Goal: Transaction & Acquisition: Purchase product/service

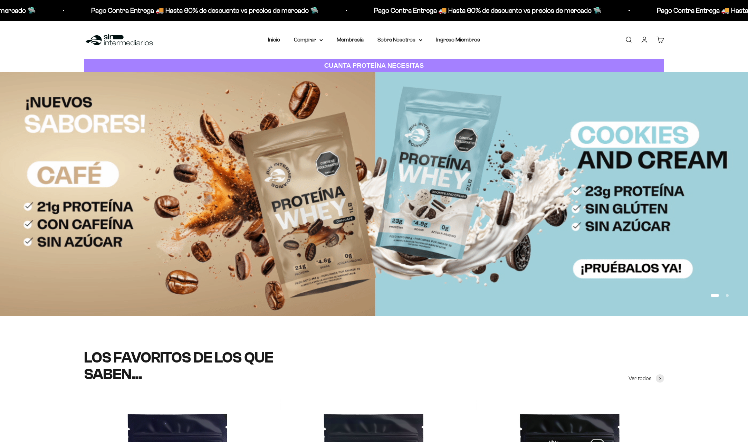
click at [643, 38] on link "Iniciar sesión" at bounding box center [645, 40] width 8 height 8
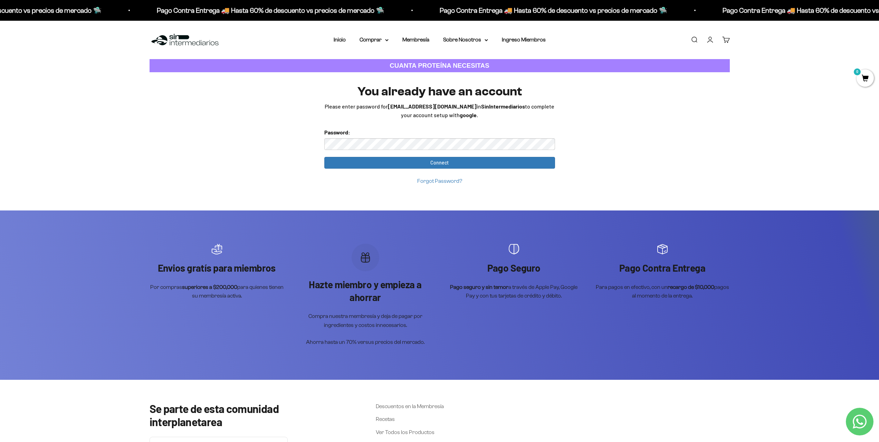
click at [710, 40] on link "Iniciar sesión" at bounding box center [710, 40] width 8 height 8
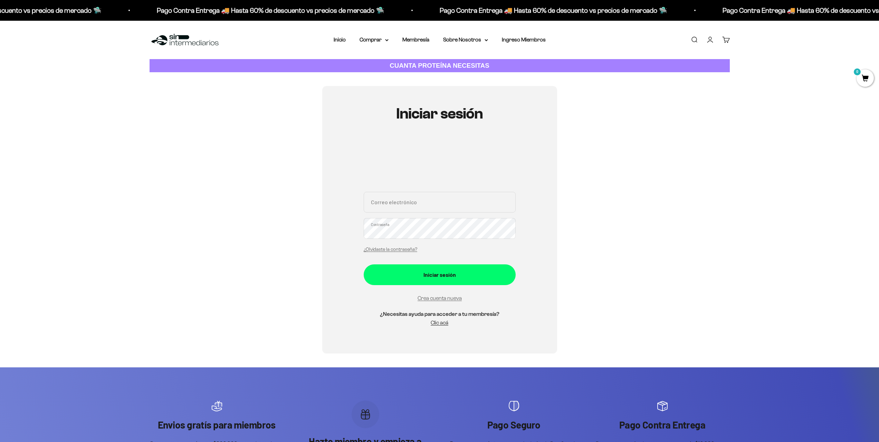
click at [438, 288] on form "Correo electrónico Contraseña ¿Olvidaste la contraseña? Iniciar sesión Crea cue…" at bounding box center [440, 247] width 152 height 111
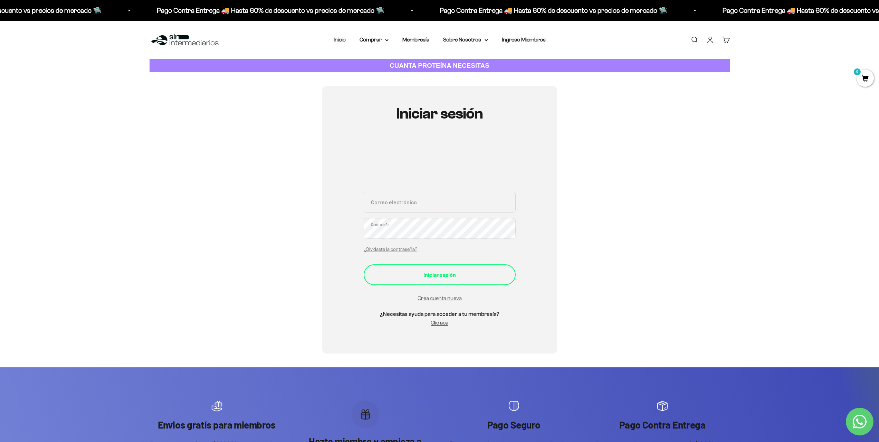
click at [442, 282] on button "Iniciar sesión" at bounding box center [440, 274] width 152 height 21
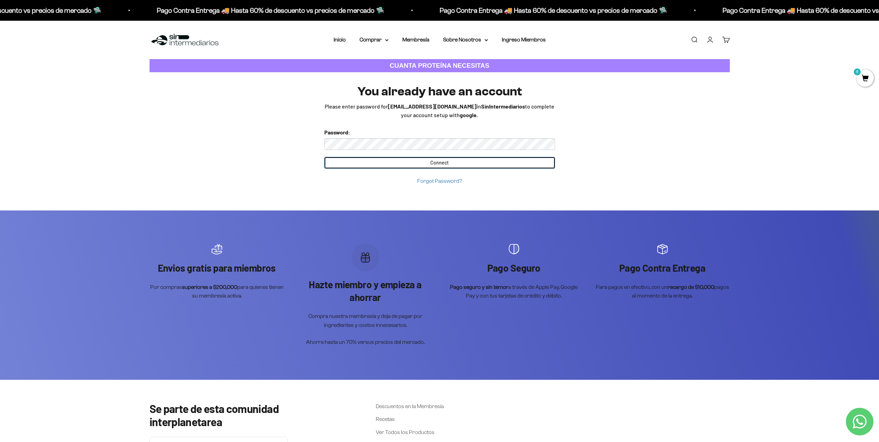
click at [402, 161] on input "Connect" at bounding box center [439, 163] width 231 height 12
click at [447, 162] on input "Connect" at bounding box center [439, 163] width 231 height 12
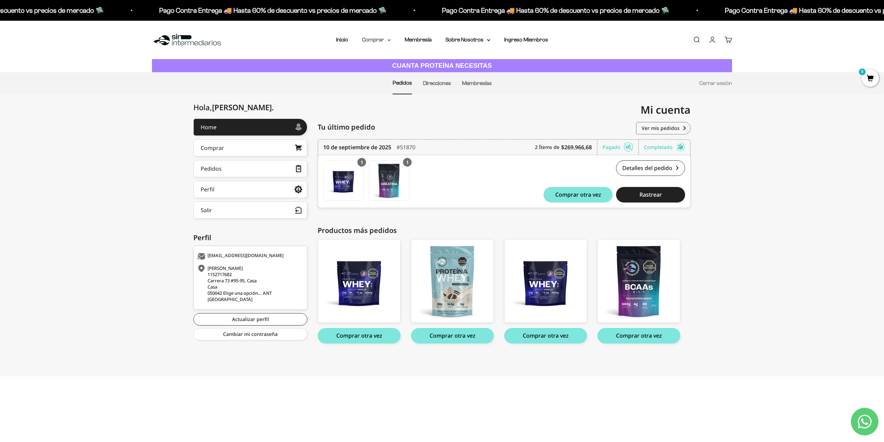
click at [378, 41] on summary "Comprar" at bounding box center [376, 39] width 29 height 9
click at [381, 62] on span "Proteínas" at bounding box center [377, 62] width 23 height 6
click at [454, 73] on span "Whey" at bounding box center [449, 75] width 14 height 6
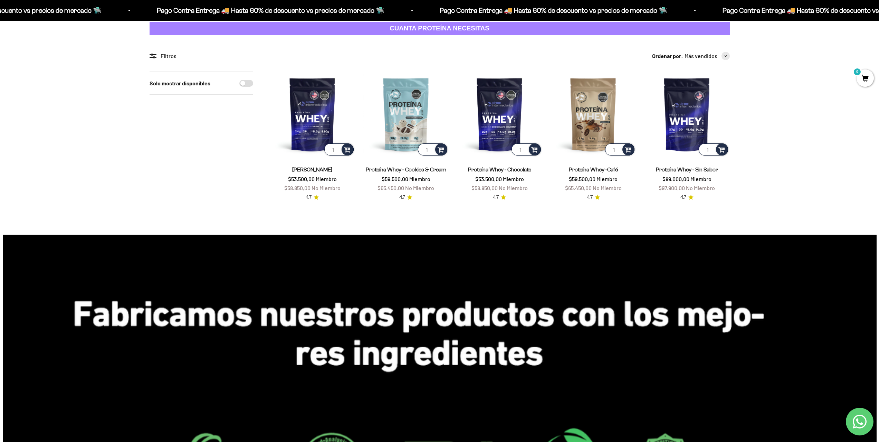
scroll to position [35, 0]
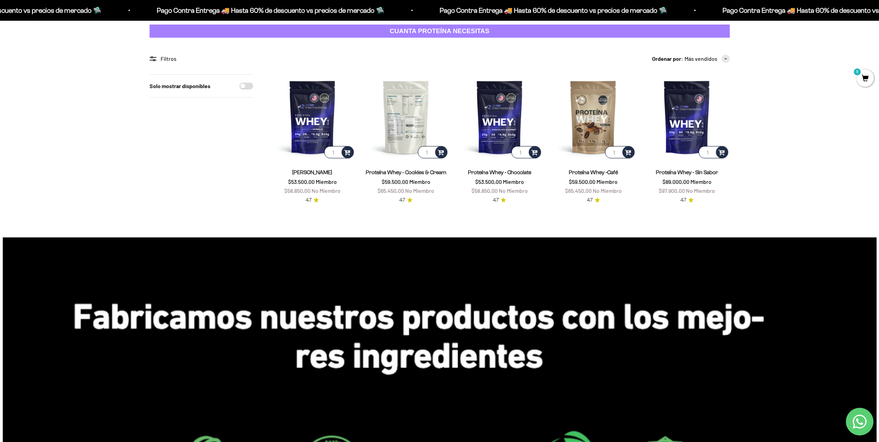
click at [403, 111] on img at bounding box center [405, 116] width 85 height 85
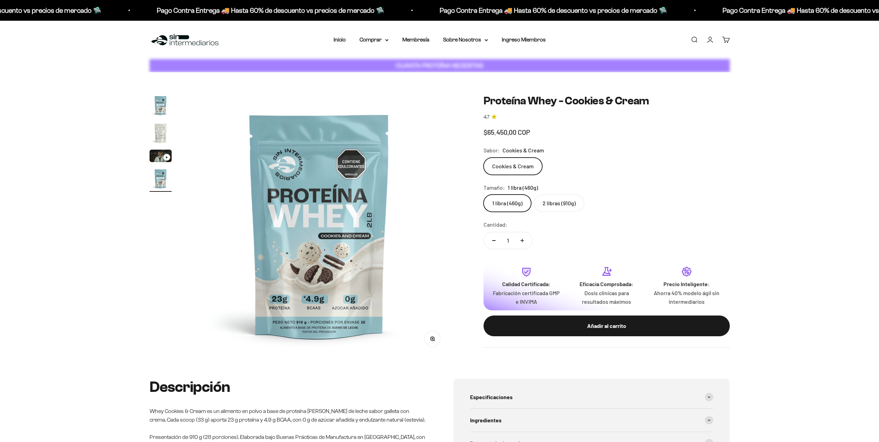
scroll to position [0, 812]
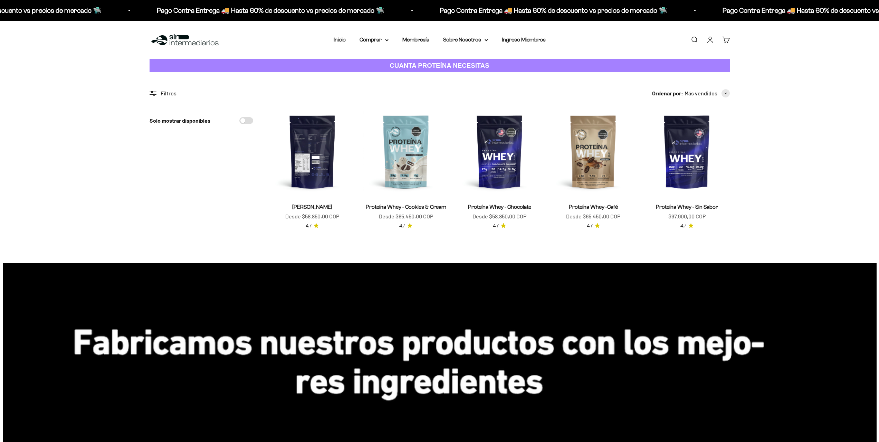
scroll to position [35, 0]
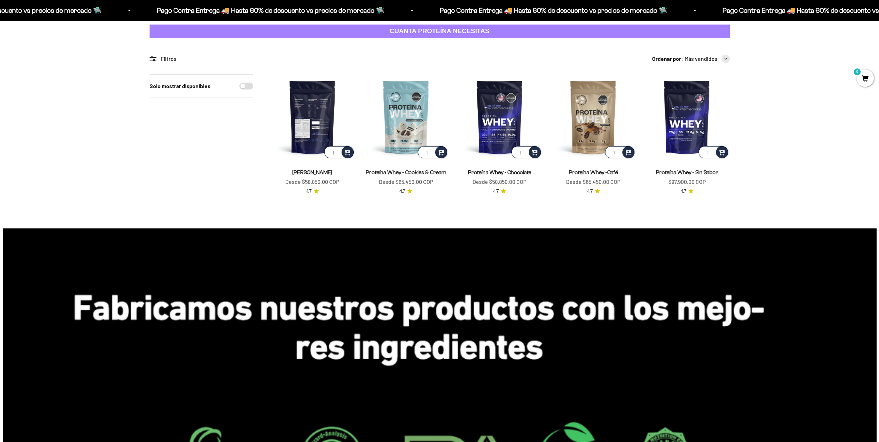
click at [322, 103] on img at bounding box center [312, 116] width 85 height 85
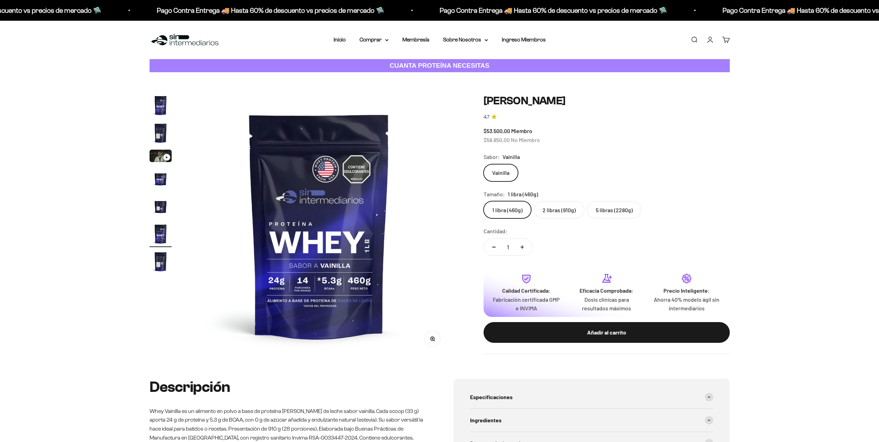
click at [612, 206] on label "5 libras (2280g)" at bounding box center [614, 209] width 54 height 17
click at [484, 201] on input "5 libras (2280g)" at bounding box center [483, 201] width 0 height 0
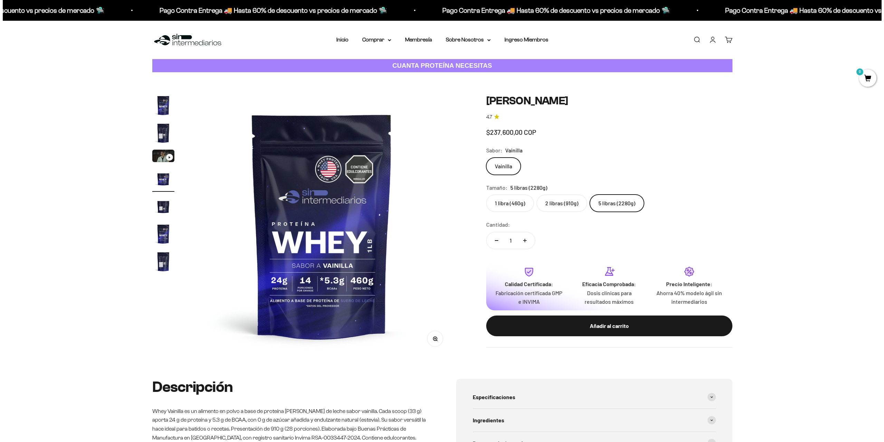
scroll to position [0, 812]
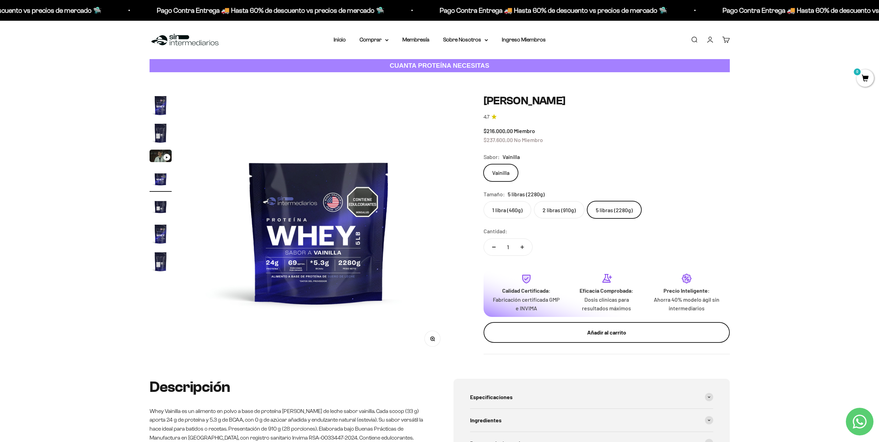
click at [578, 333] on div "Añadir al carrito" at bounding box center [606, 332] width 219 height 9
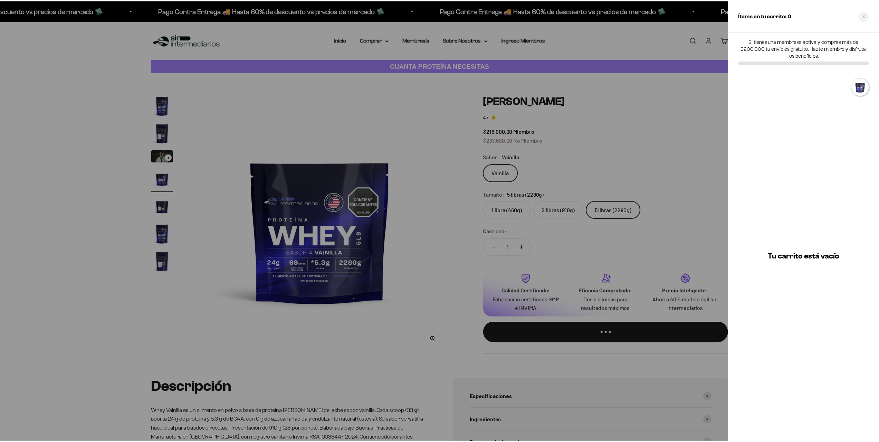
scroll to position [0, 0]
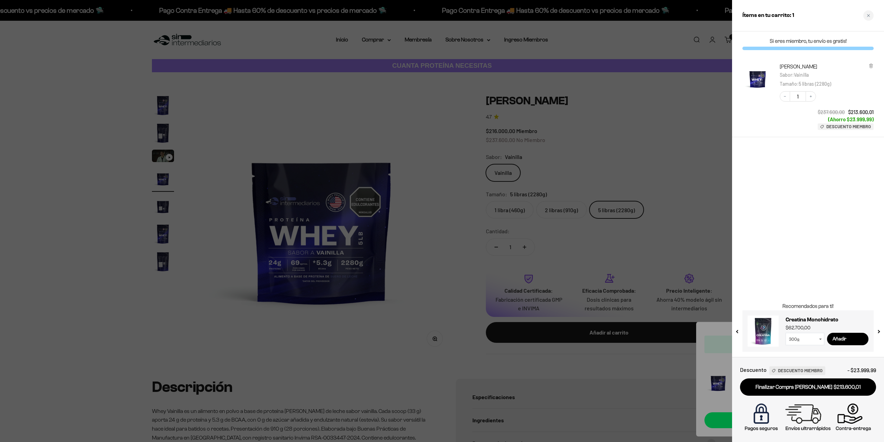
click at [604, 278] on div at bounding box center [442, 221] width 884 height 442
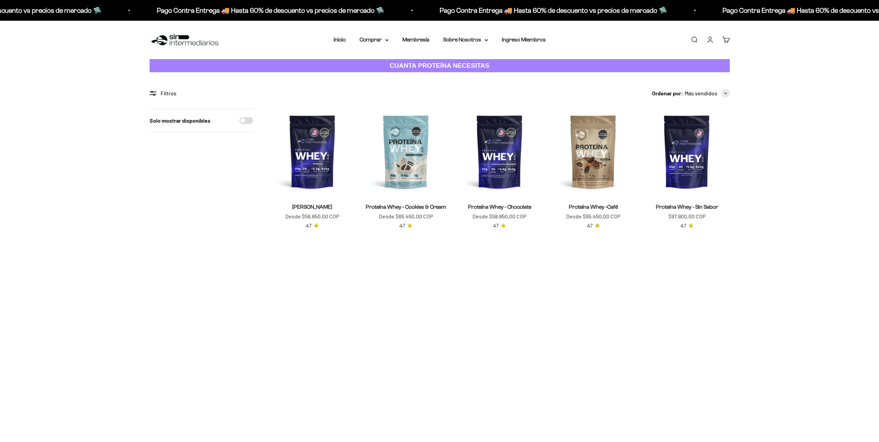
scroll to position [35, 0]
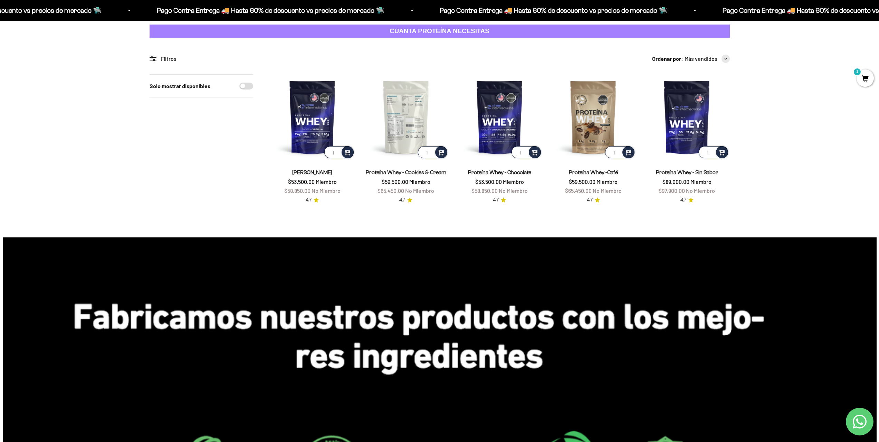
click at [407, 123] on img at bounding box center [405, 116] width 85 height 85
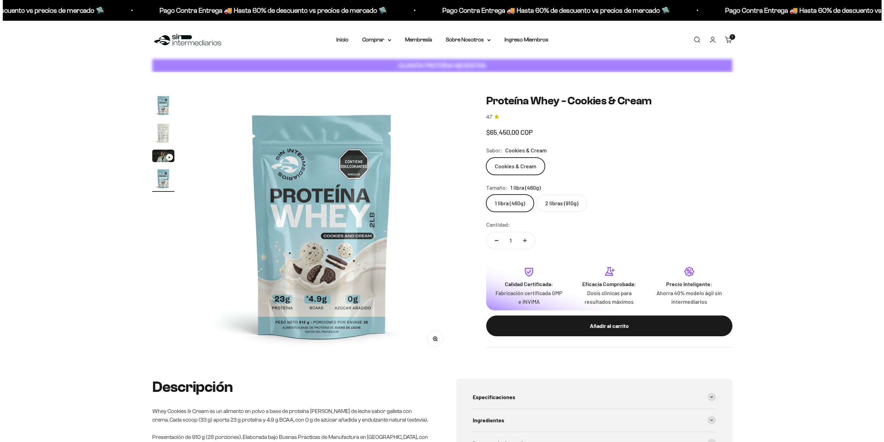
scroll to position [0, 812]
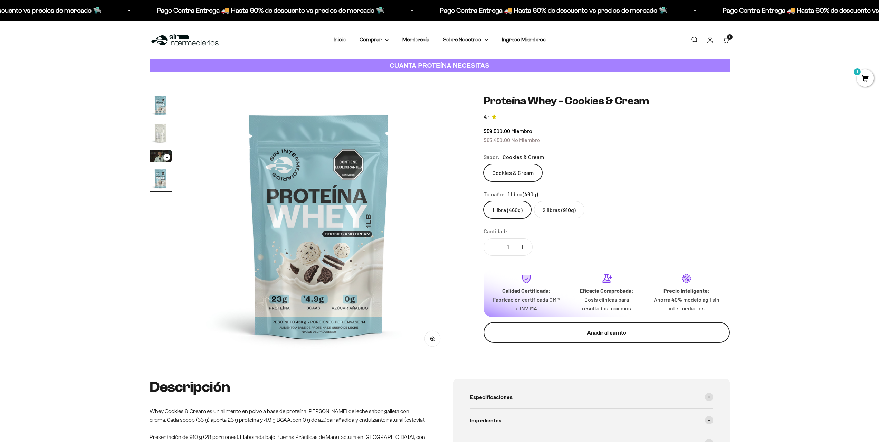
click at [561, 333] on div "Añadir al carrito" at bounding box center [606, 332] width 219 height 9
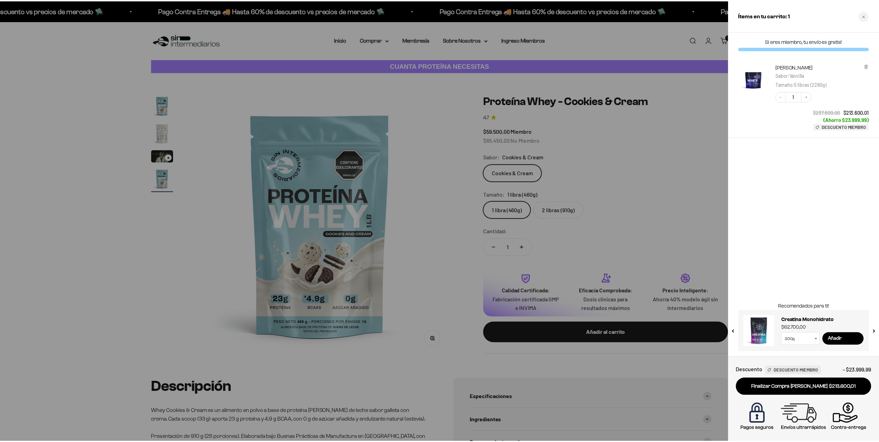
scroll to position [0, 0]
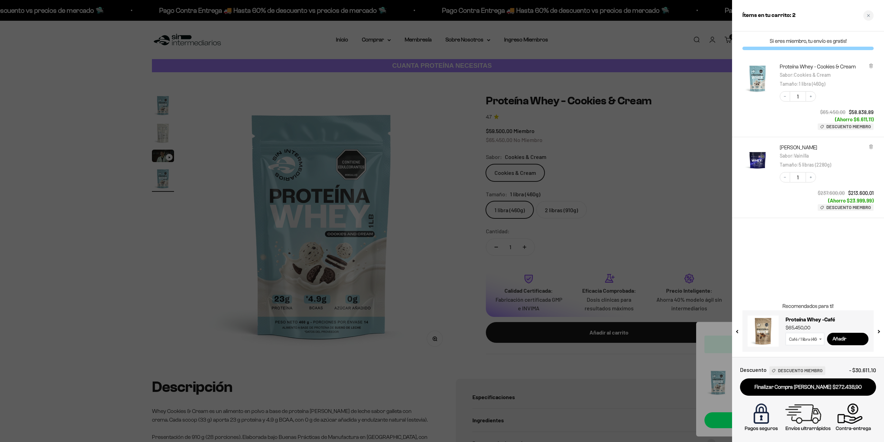
click at [392, 341] on div at bounding box center [442, 221] width 884 height 442
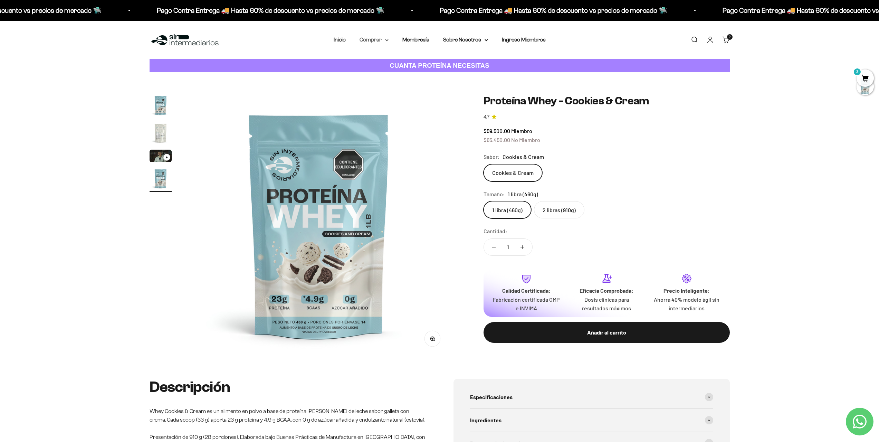
click at [365, 42] on summary "Comprar" at bounding box center [374, 39] width 29 height 9
click at [391, 74] on span "Otros Suplementos" at bounding box center [387, 75] width 46 height 6
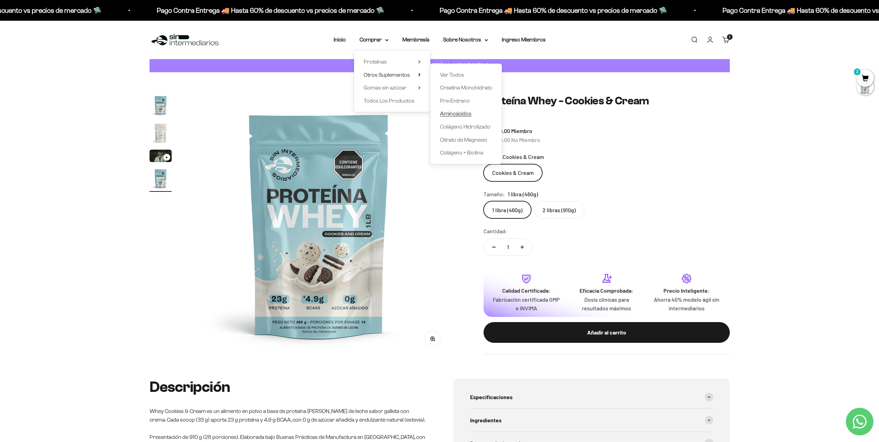
click at [465, 113] on span "Aminoácidos" at bounding box center [455, 114] width 31 height 6
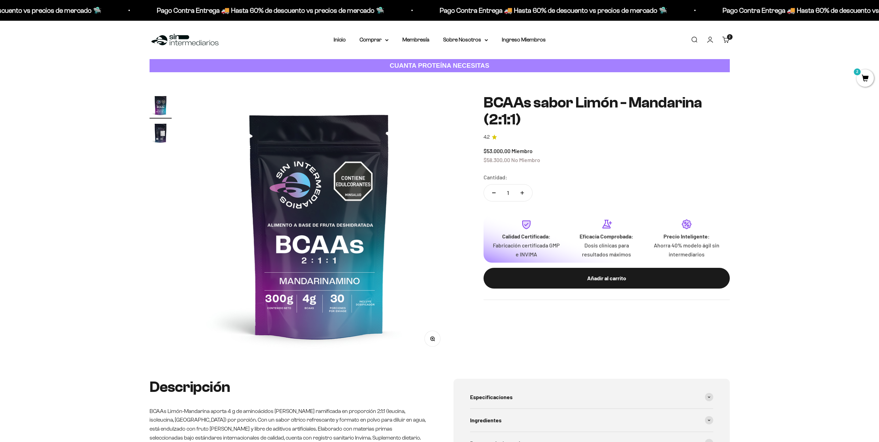
click at [724, 39] on link "Carrito 2 artículos 2" at bounding box center [726, 40] width 8 height 8
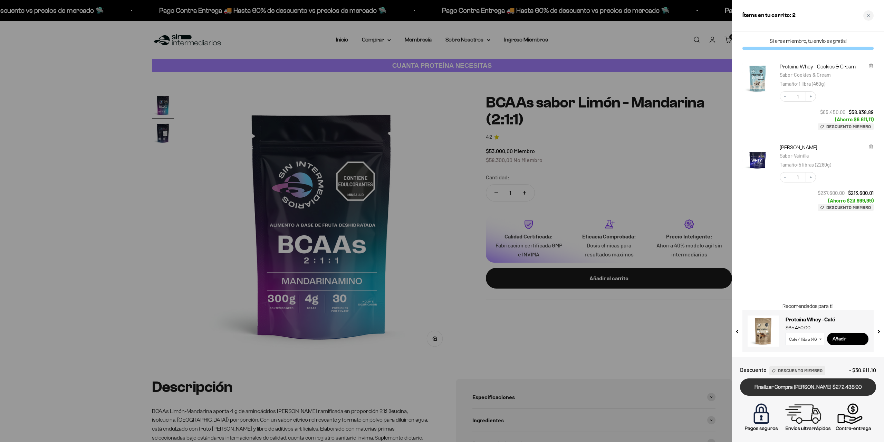
click at [835, 392] on link "Finalizar Compra [PERSON_NAME] $272.438,90" at bounding box center [808, 387] width 136 height 18
